Goal: Transaction & Acquisition: Purchase product/service

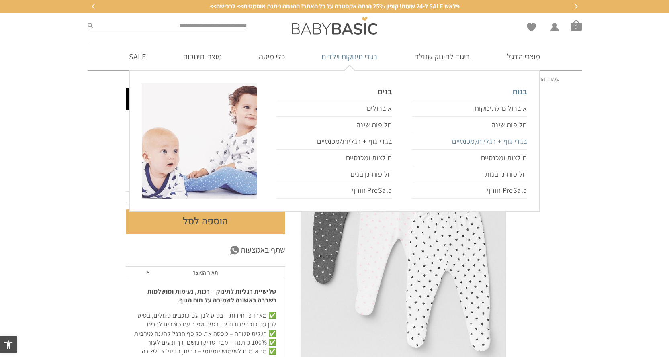
click at [467, 140] on link "בגדי גוף + רגליות/מכנסיים" at bounding box center [469, 141] width 115 height 16
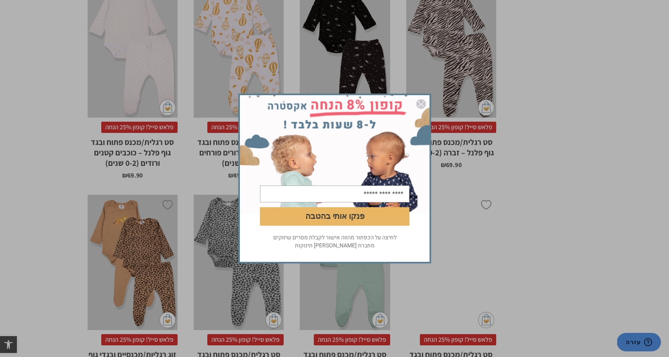
scroll to position [2088, 0]
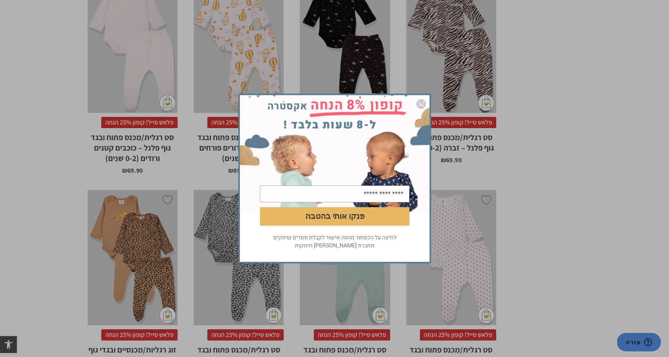
click at [420, 106] on img "סגור" at bounding box center [421, 104] width 10 height 10
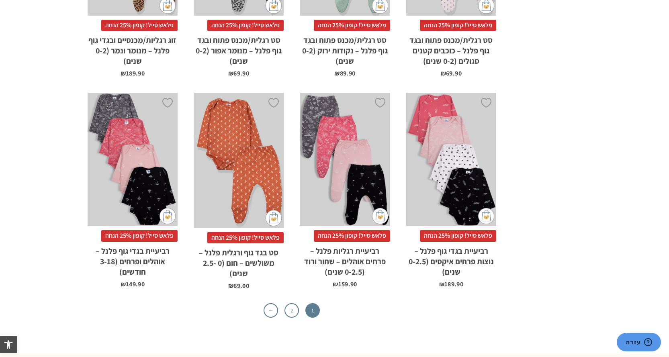
scroll to position [2409, 0]
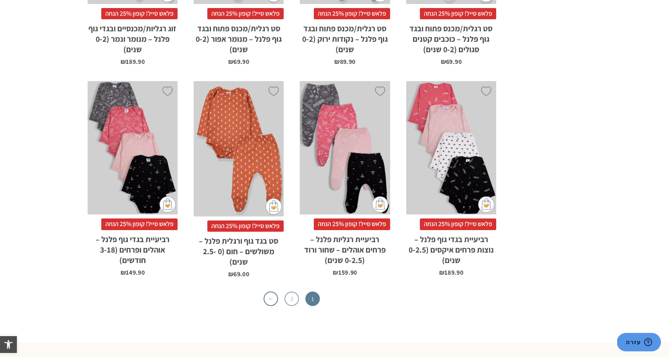
click at [293, 292] on link "2" at bounding box center [291, 299] width 14 height 14
